Goal: Task Accomplishment & Management: Manage account settings

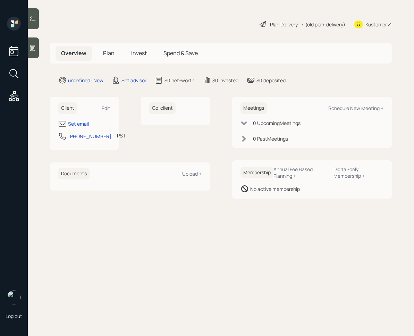
click at [107, 109] on div "Edit" at bounding box center [106, 108] width 9 height 7
select select "America/Los_Angeles"
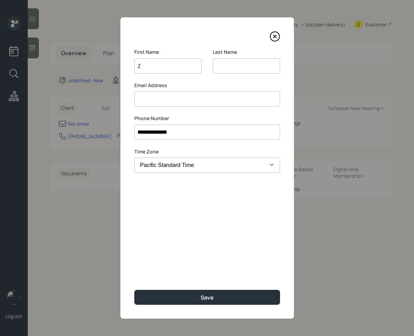
type input "Z"
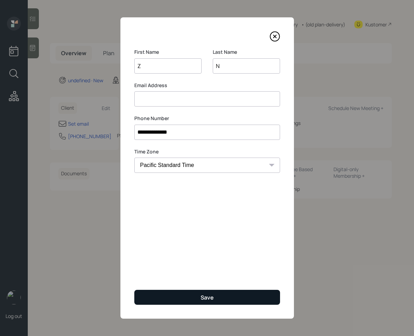
type input "N"
click at [152, 296] on button "Save" at bounding box center [207, 297] width 146 height 15
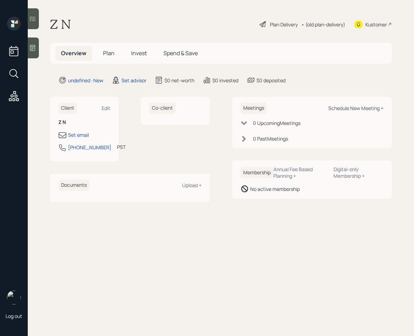
click at [345, 110] on div "Schedule New Meeting +" at bounding box center [355, 108] width 55 height 7
select select "round-[PERSON_NAME]"
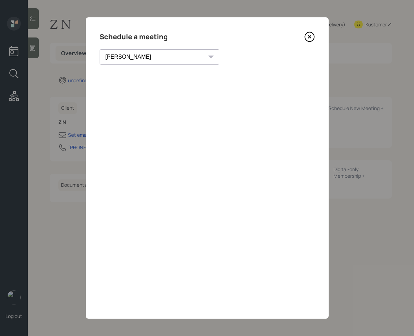
click at [314, 40] on icon at bounding box center [309, 37] width 10 height 10
